Goal: Navigation & Orientation: Find specific page/section

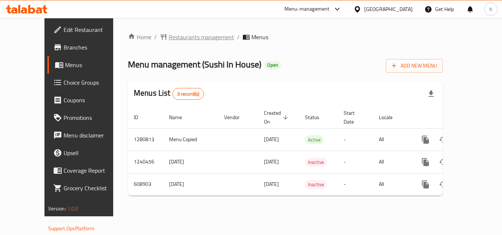
click at [169, 39] on span "Restaurants management" at bounding box center [201, 37] width 65 height 9
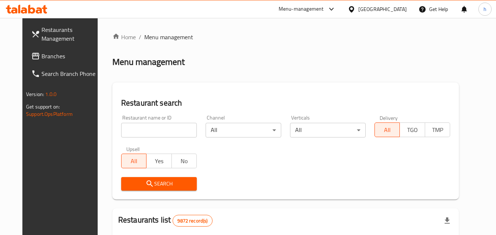
click at [46, 52] on span "Branches" at bounding box center [70, 56] width 58 height 9
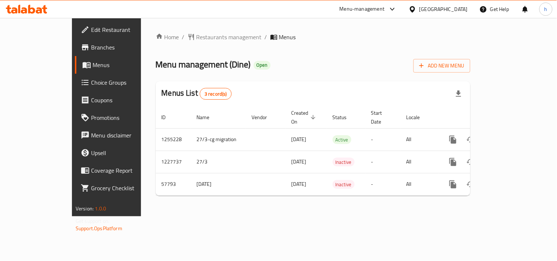
click at [466, 8] on div "[GEOGRAPHIC_DATA]" at bounding box center [443, 9] width 48 height 8
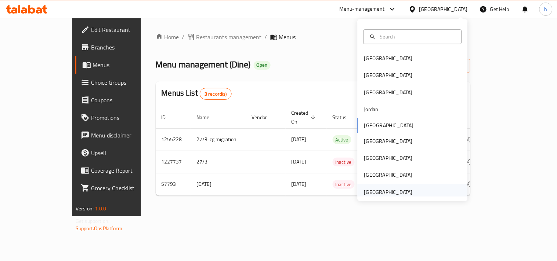
click at [391, 193] on div "United Arab Emirates" at bounding box center [388, 192] width 48 height 8
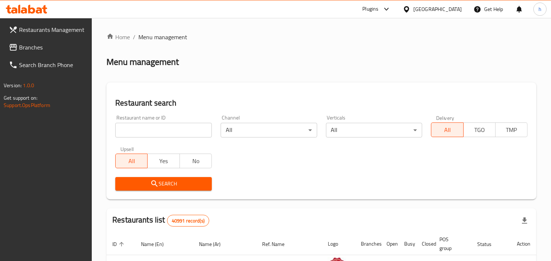
click at [60, 46] on span "Branches" at bounding box center [52, 47] width 67 height 9
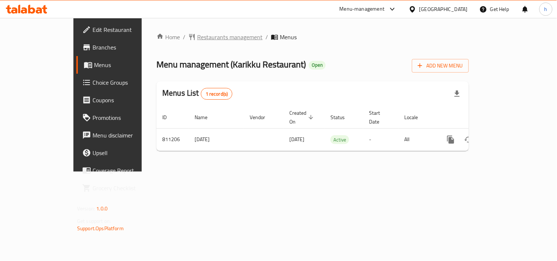
click at [197, 39] on span "Restaurants management" at bounding box center [229, 37] width 65 height 9
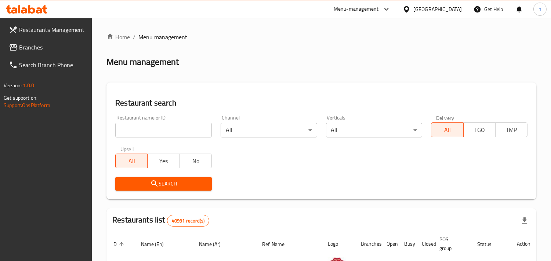
click at [66, 48] on span "Branches" at bounding box center [52, 47] width 67 height 9
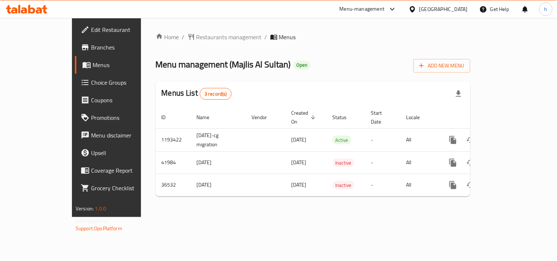
click at [169, 217] on div "Home / Restaurants management / Menus Menu management ( Majlis Al Sultan ) Open…" at bounding box center [313, 117] width 344 height 199
click at [196, 37] on span "Restaurants management" at bounding box center [228, 37] width 65 height 9
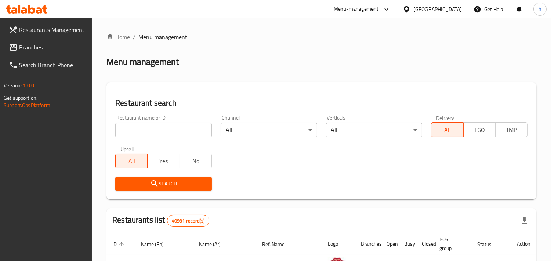
click at [60, 49] on span "Branches" at bounding box center [52, 47] width 67 height 9
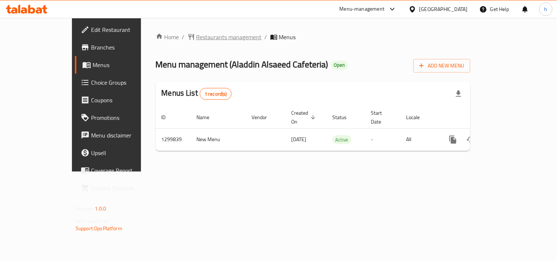
click at [196, 37] on span "Restaurants management" at bounding box center [228, 37] width 65 height 9
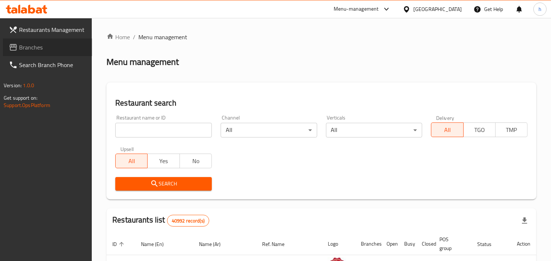
click at [54, 47] on span "Branches" at bounding box center [52, 47] width 67 height 9
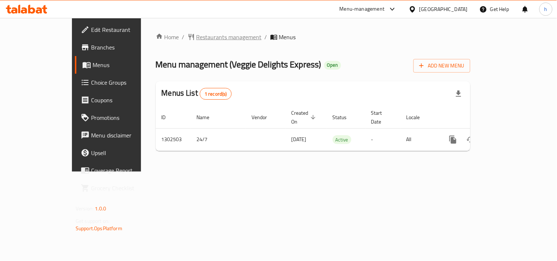
click at [196, 39] on span "Restaurants management" at bounding box center [228, 37] width 65 height 9
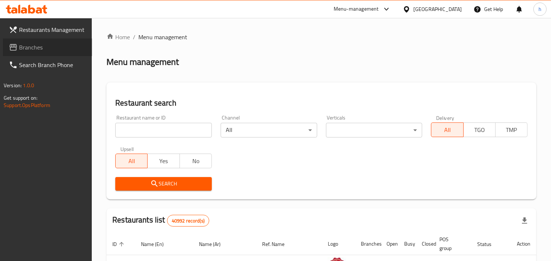
click at [60, 43] on span "Branches" at bounding box center [52, 47] width 67 height 9
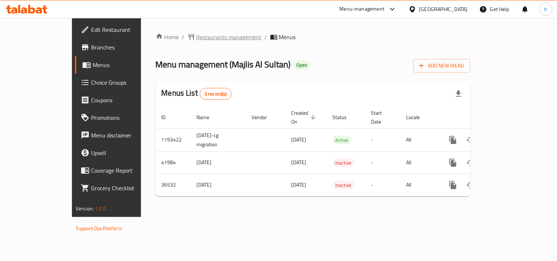
click at [197, 36] on span "Restaurants management" at bounding box center [228, 37] width 65 height 9
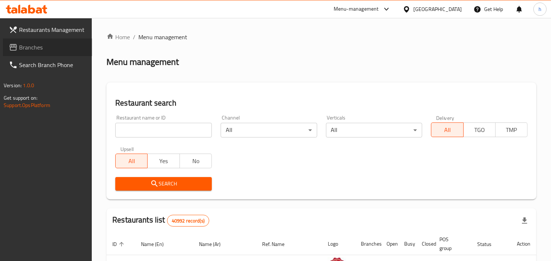
click at [59, 46] on span "Branches" at bounding box center [52, 47] width 67 height 9
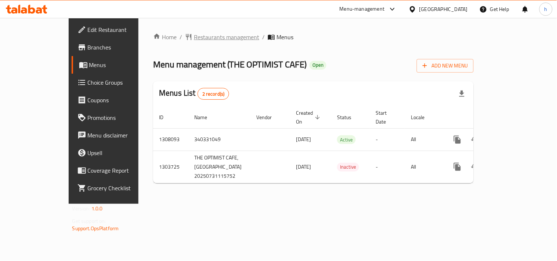
click at [197, 35] on span "Restaurants management" at bounding box center [226, 37] width 65 height 9
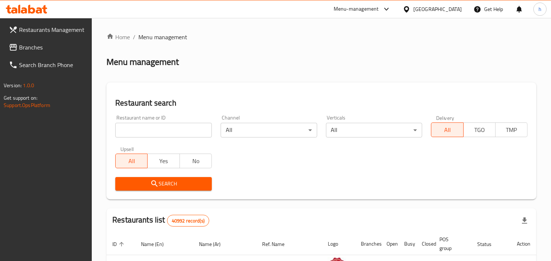
click at [53, 43] on span "Branches" at bounding box center [52, 47] width 67 height 9
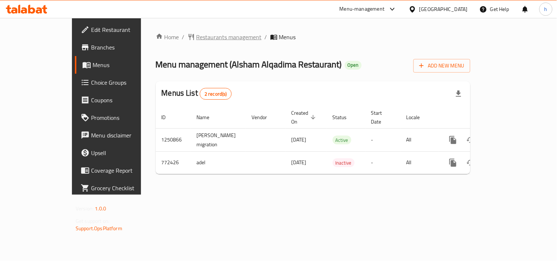
click at [196, 35] on span "Restaurants management" at bounding box center [228, 37] width 65 height 9
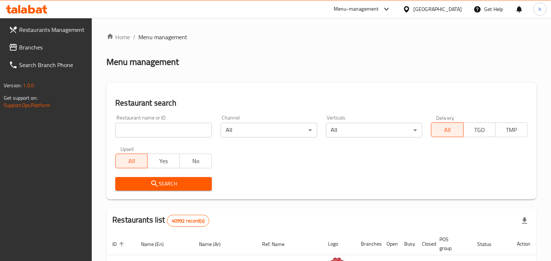
drag, startPoint x: 55, startPoint y: 48, endPoint x: 53, endPoint y: 58, distance: 9.9
click at [55, 48] on span "Branches" at bounding box center [52, 47] width 67 height 9
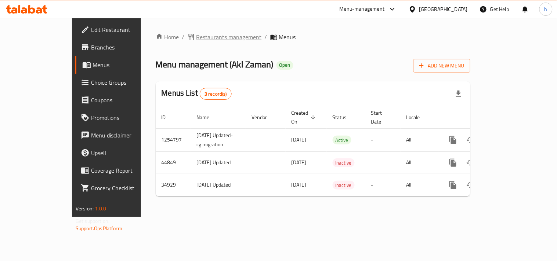
click at [196, 36] on span "Restaurants management" at bounding box center [228, 37] width 65 height 9
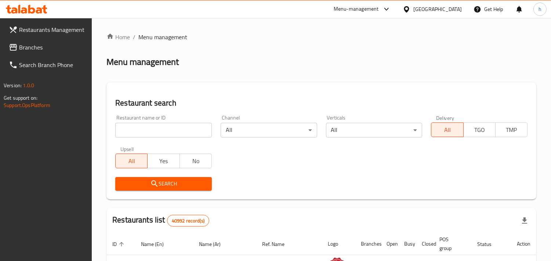
click at [39, 37] on link "Restaurants Management" at bounding box center [47, 30] width 89 height 18
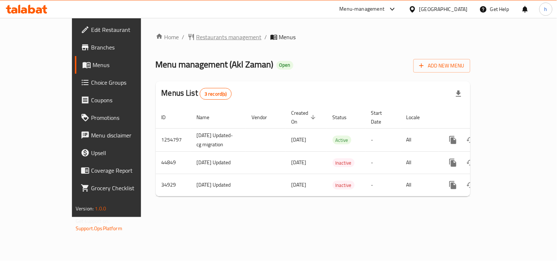
click at [196, 41] on span "Restaurants management" at bounding box center [228, 37] width 65 height 9
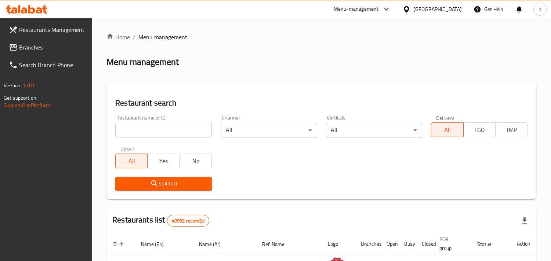
click at [51, 41] on link "Branches" at bounding box center [47, 48] width 89 height 18
